Goal: Find specific page/section: Find specific page/section

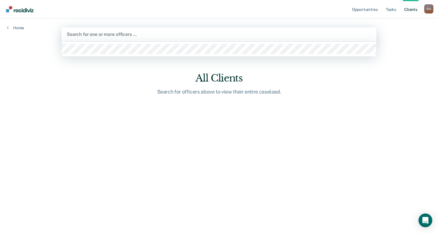
click at [101, 32] on div at bounding box center [219, 34] width 305 height 7
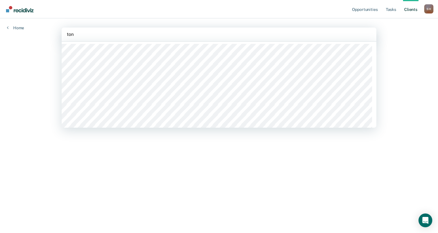
type input "[PERSON_NAME]"
